Goal: Task Accomplishment & Management: Manage account settings

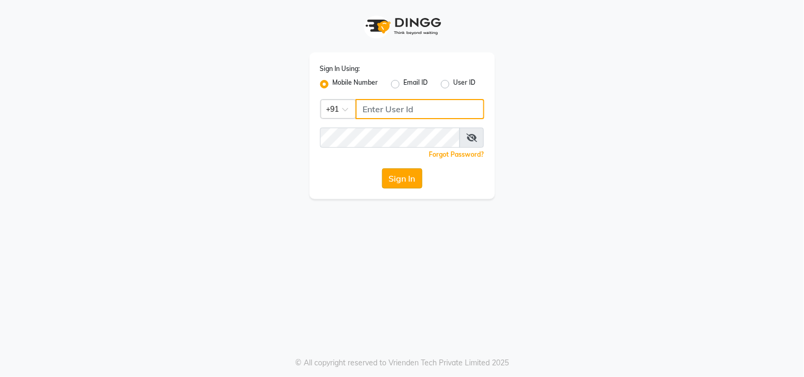
type input "8879293507"
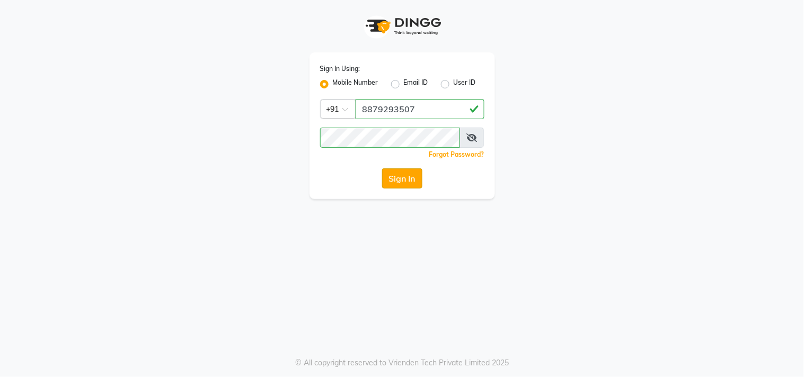
click at [405, 184] on button "Sign In" at bounding box center [402, 178] width 40 height 20
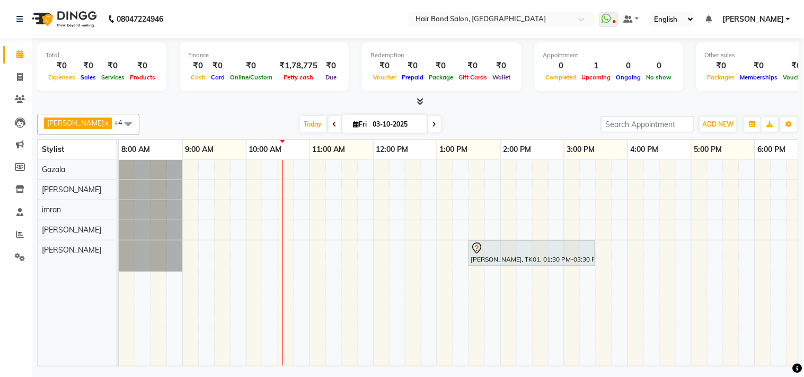
drag, startPoint x: 796, startPoint y: 0, endPoint x: 362, endPoint y: 14, distance: 433.6
click at [362, 14] on nav "08047224946 Select Location × Hair Bond Salon, [GEOGRAPHIC_DATA] West WhatsApp …" at bounding box center [402, 19] width 804 height 38
click at [756, 14] on span "[PERSON_NAME]" at bounding box center [752, 19] width 61 height 11
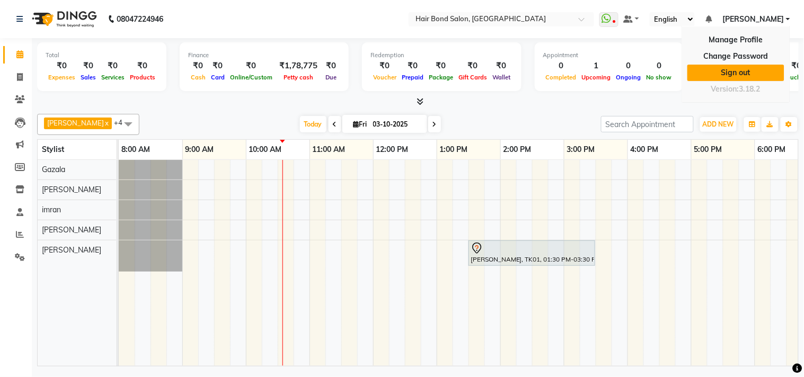
click at [737, 70] on link "Sign out" at bounding box center [735, 73] width 97 height 16
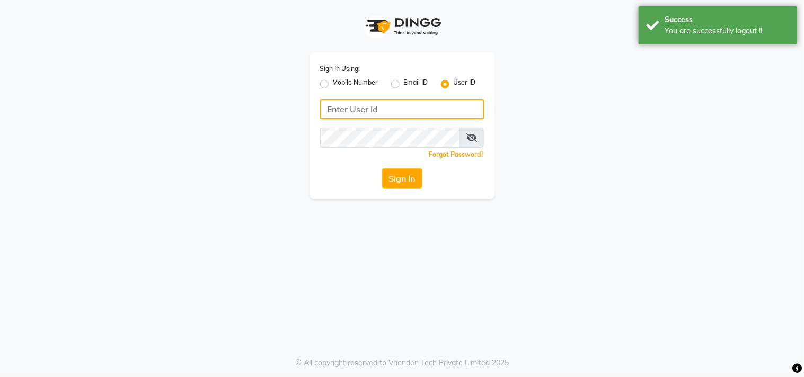
type input "8879293507"
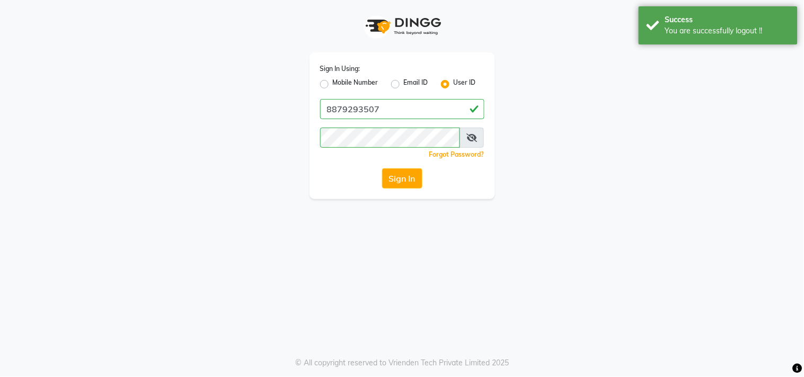
click at [325, 78] on div "Mobile Number" at bounding box center [349, 84] width 58 height 13
click at [333, 83] on label "Mobile Number" at bounding box center [356, 84] width 46 height 13
click at [333, 83] on input "Mobile Number" at bounding box center [336, 81] width 7 height 7
radio input "true"
radio input "false"
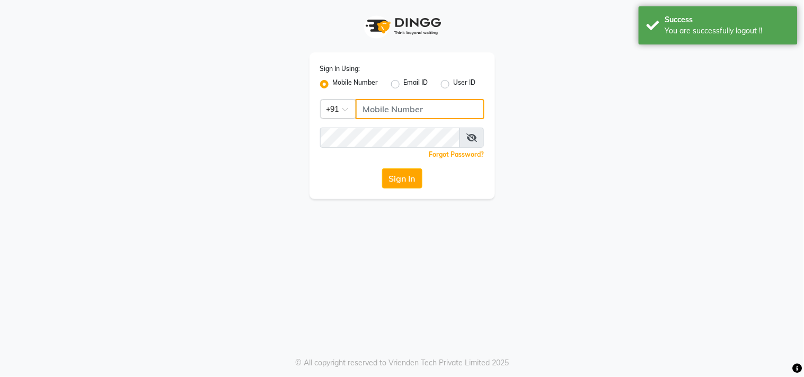
click at [387, 108] on input "Username" at bounding box center [419, 109] width 129 height 20
type input "7977751488"
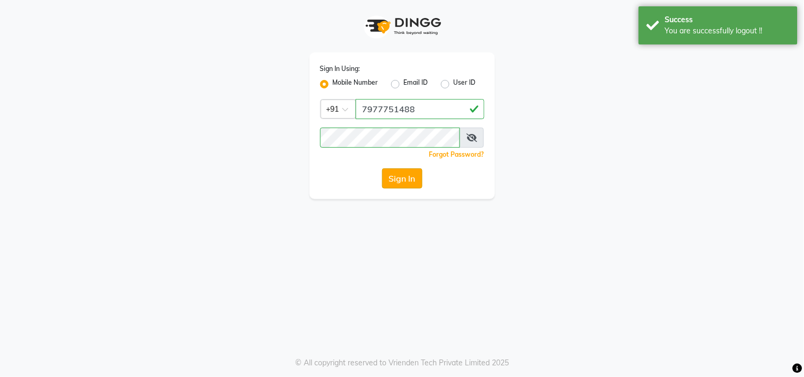
click at [404, 176] on button "Sign In" at bounding box center [402, 178] width 40 height 20
